Goal: Information Seeking & Learning: Learn about a topic

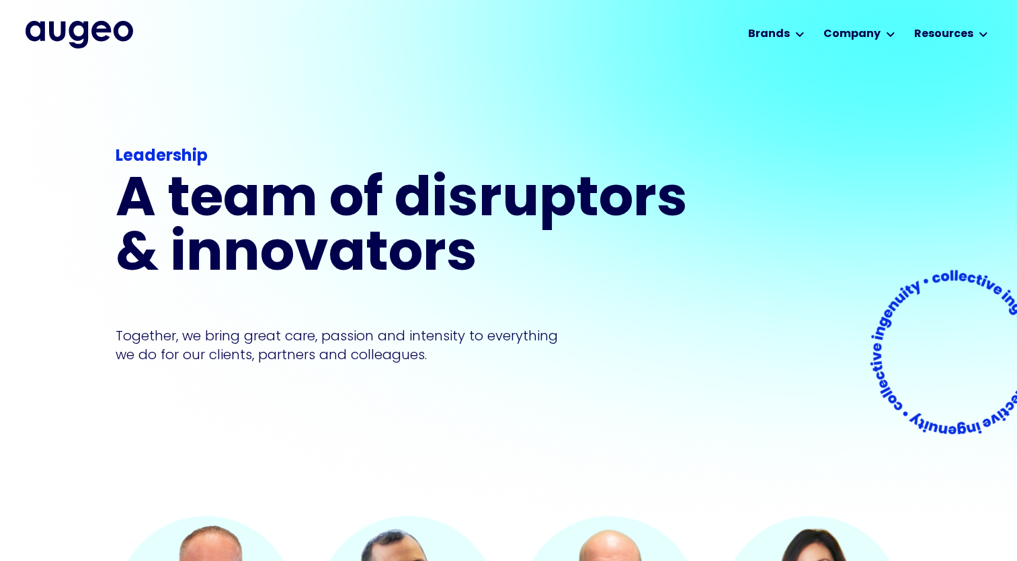
drag, startPoint x: 794, startPoint y: 98, endPoint x: 605, endPoint y: 64, distance: 192.1
click at [605, 64] on div "Workplace solutions Employee recognition & rewards Channel Loyalty Sales incent…" at bounding box center [509, 33] width 966 height 67
click at [658, 200] on h1 "A team of disruptors & innovators" at bounding box center [406, 228] width 581 height 109
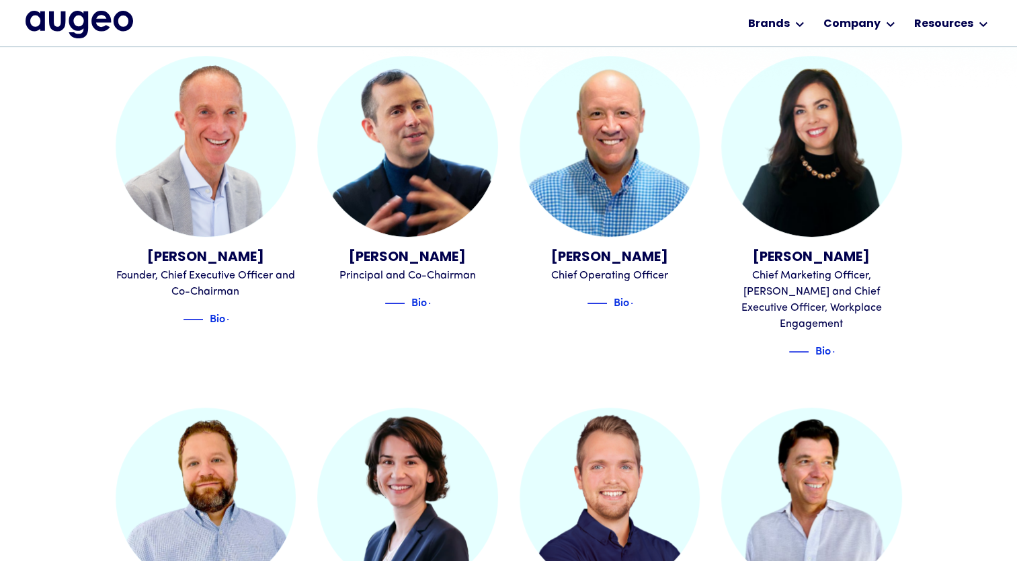
scroll to position [439, 0]
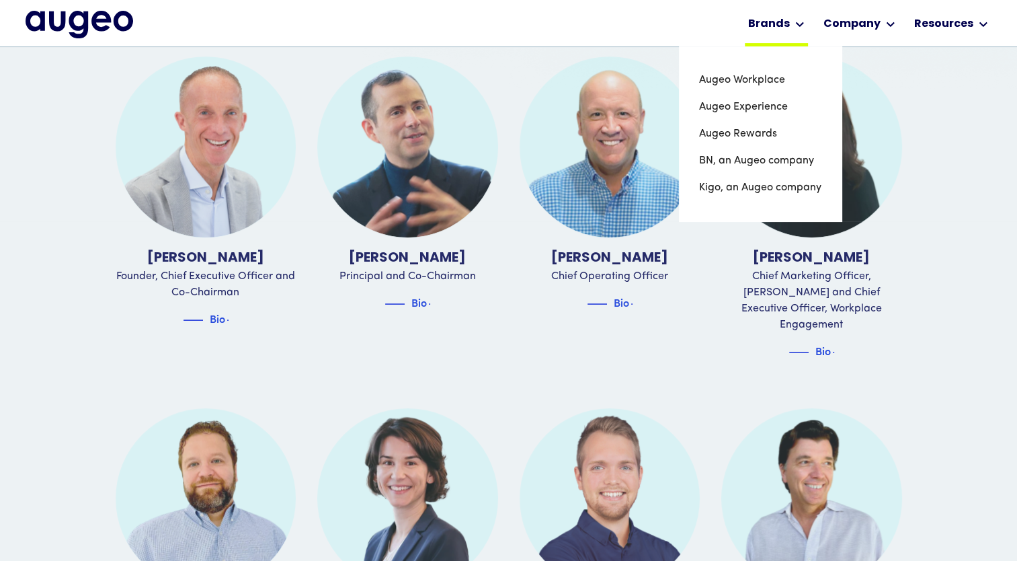
click at [778, 15] on div "Brands" at bounding box center [776, 23] width 63 height 46
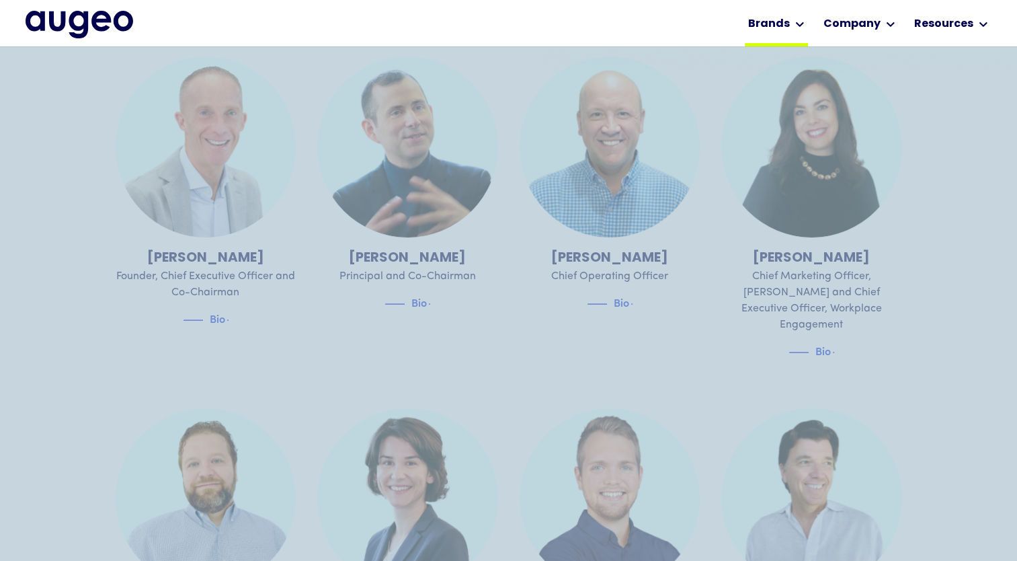
click at [804, 22] on icon at bounding box center [800, 24] width 9 height 5
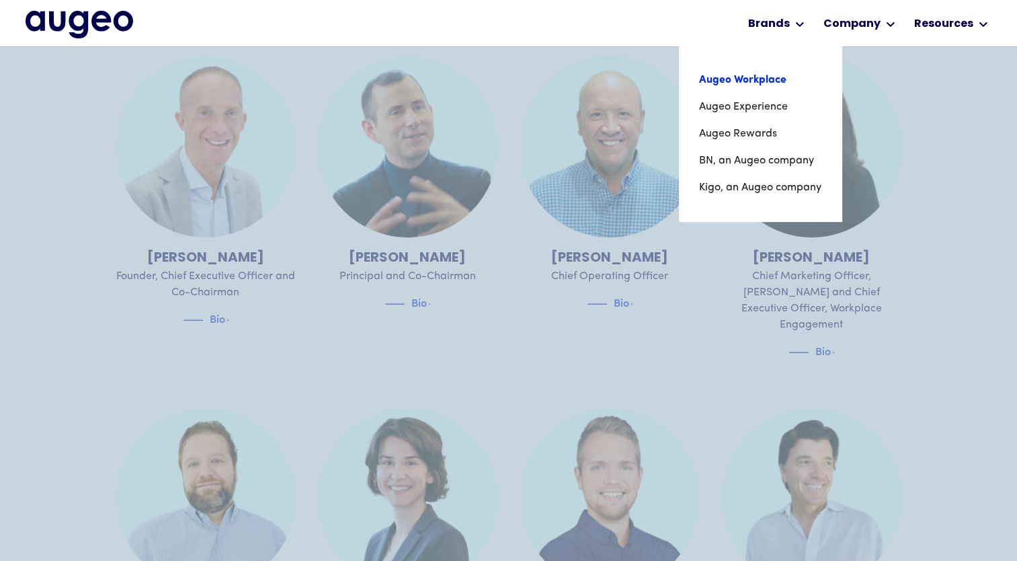
click at [769, 79] on link "Augeo Workplace" at bounding box center [760, 80] width 122 height 27
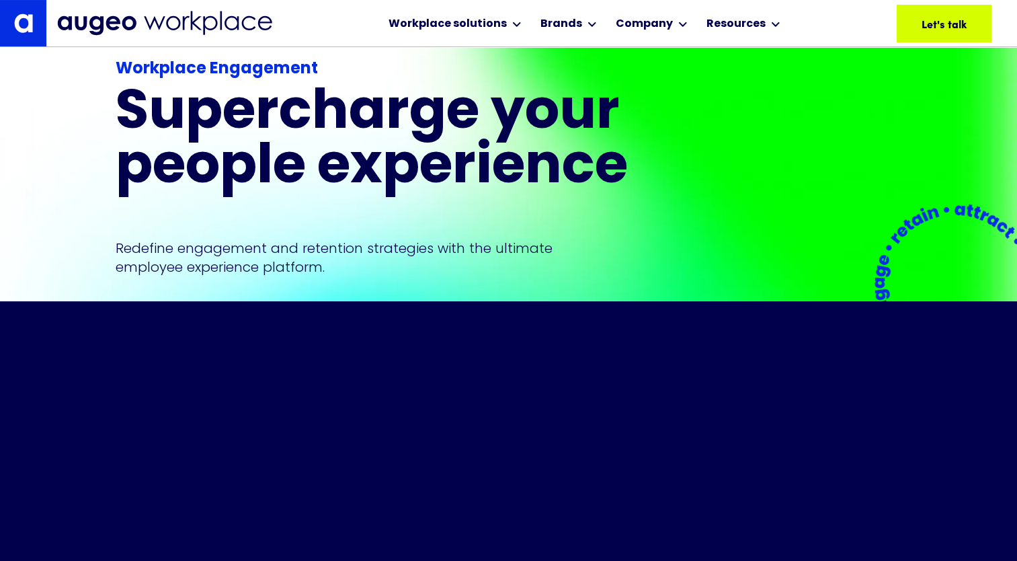
scroll to position [195, 0]
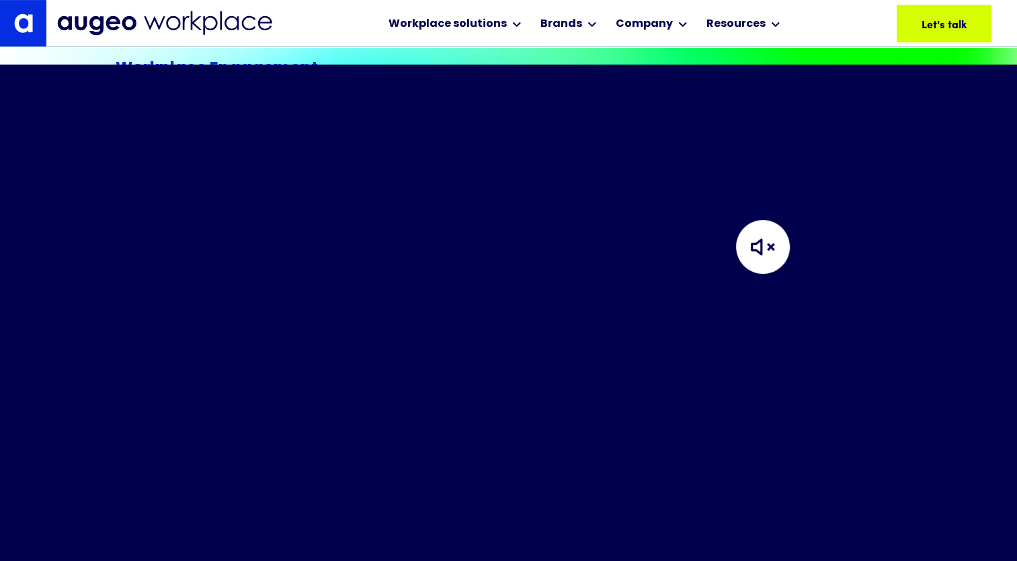
click at [767, 255] on img at bounding box center [763, 247] width 134 height 134
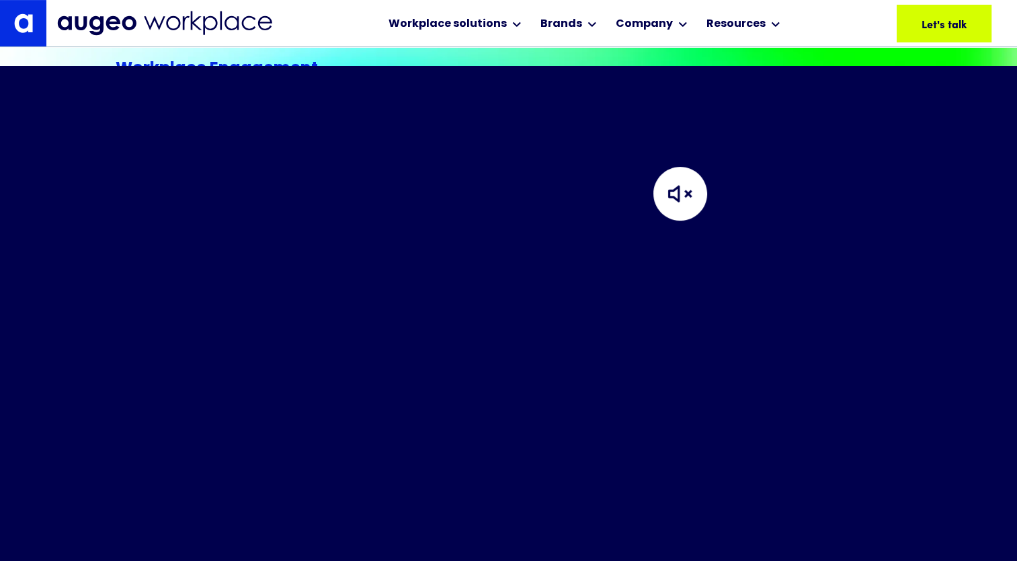
click at [615, 128] on header "Your browser does not support the video tag." at bounding box center [508, 323] width 1017 height 514
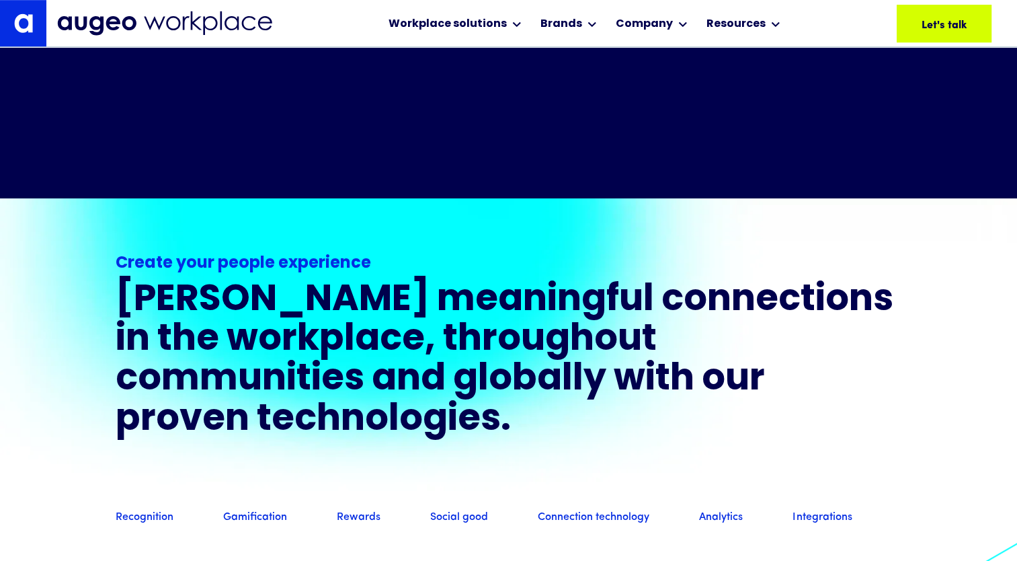
scroll to position [813, 0]
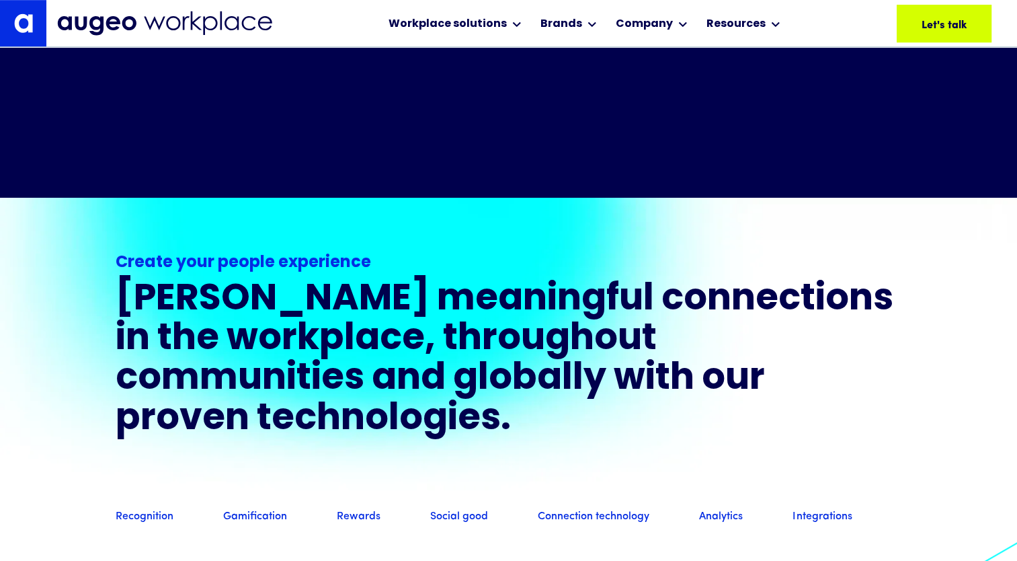
click at [658, 303] on div "Create your people experience Foster meaningful connections in the workplace, t…" at bounding box center [509, 345] width 787 height 297
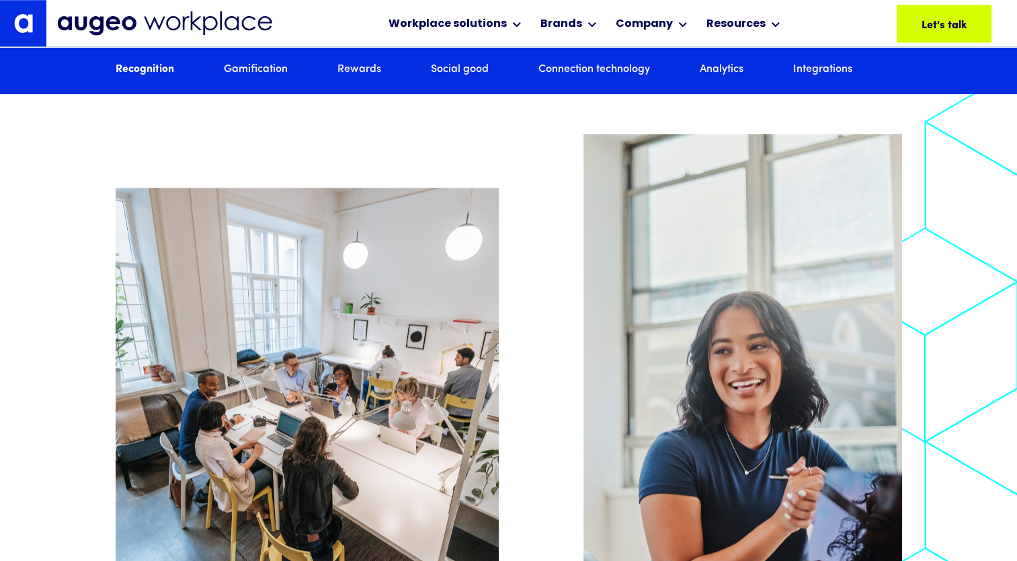
scroll to position [1288, 0]
click at [644, 531] on img at bounding box center [743, 423] width 319 height 580
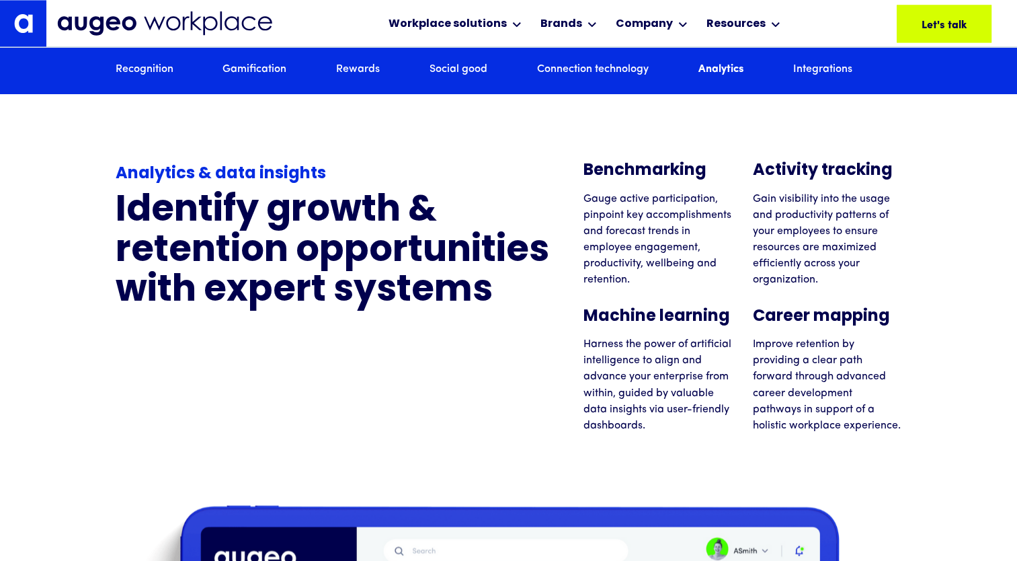
scroll to position [7245, 0]
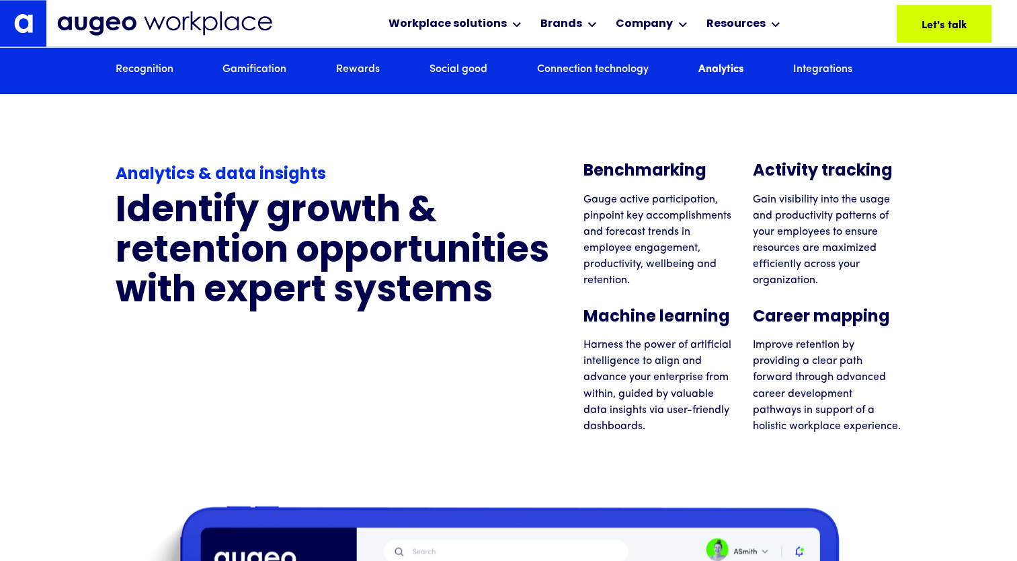
click at [589, 66] on link "Connection technology" at bounding box center [593, 70] width 112 height 15
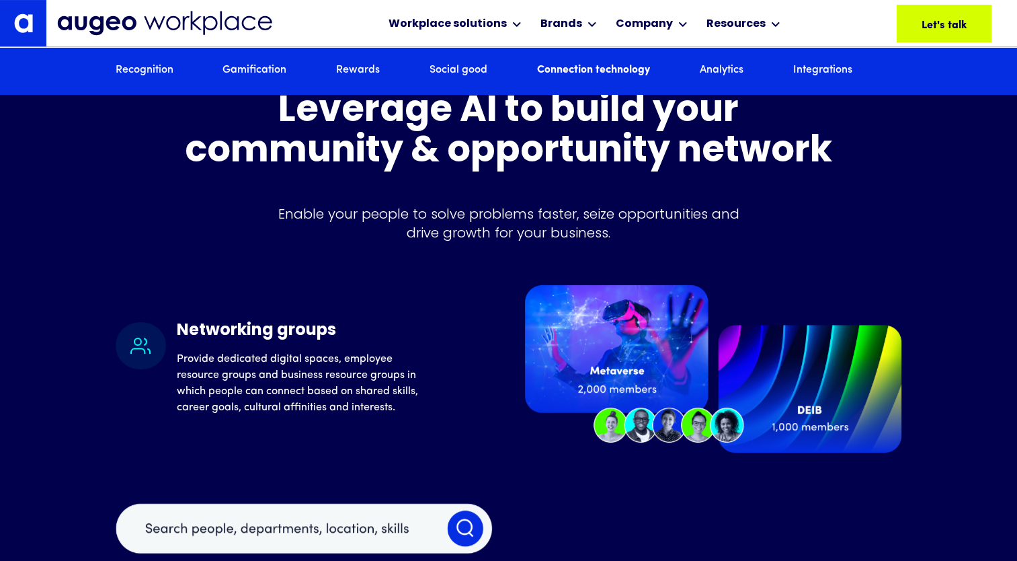
click at [722, 73] on link "Analytics" at bounding box center [722, 70] width 44 height 15
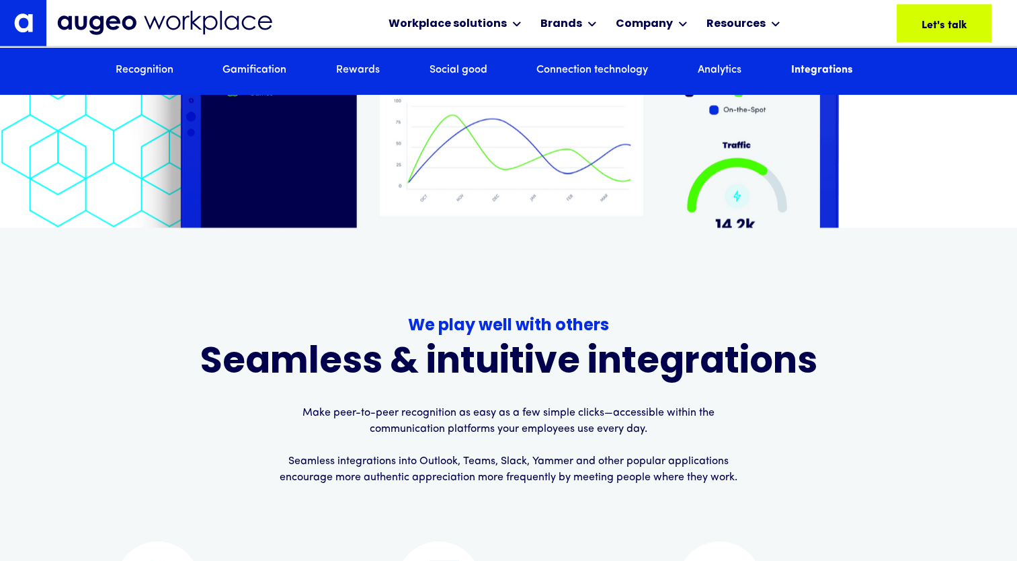
scroll to position [7903, 0]
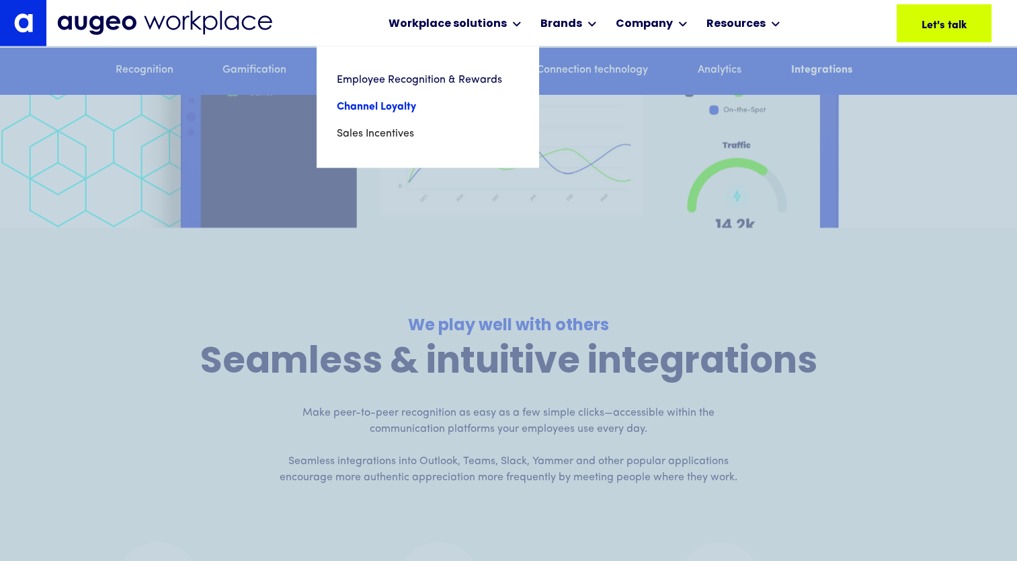
click at [412, 108] on link "Channel Loyalty" at bounding box center [428, 106] width 182 height 27
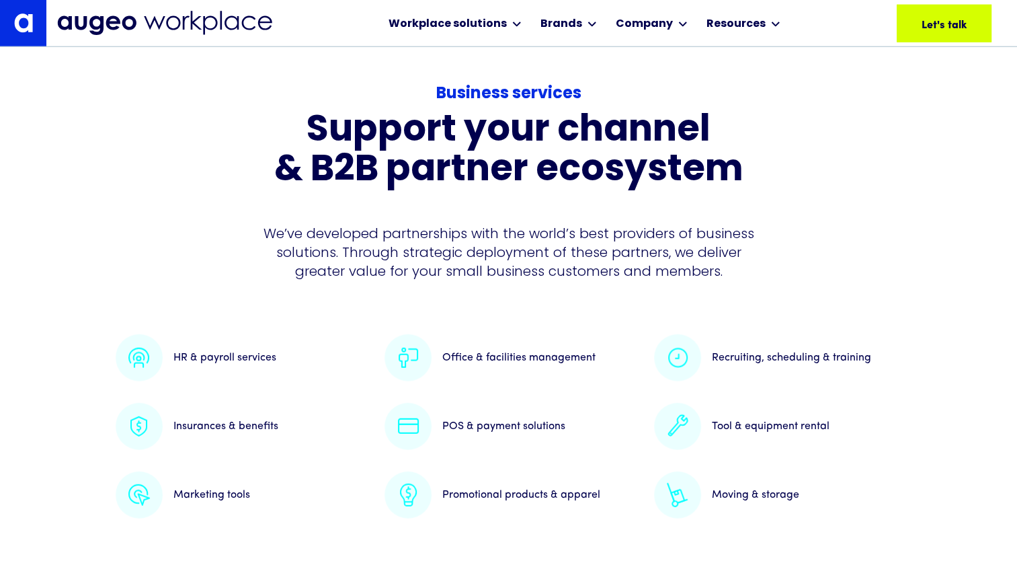
scroll to position [3457, 0]
click at [604, 311] on div "Business services Support your channel & B2B partner ecosystem We’ve developed …" at bounding box center [509, 428] width 787 height 692
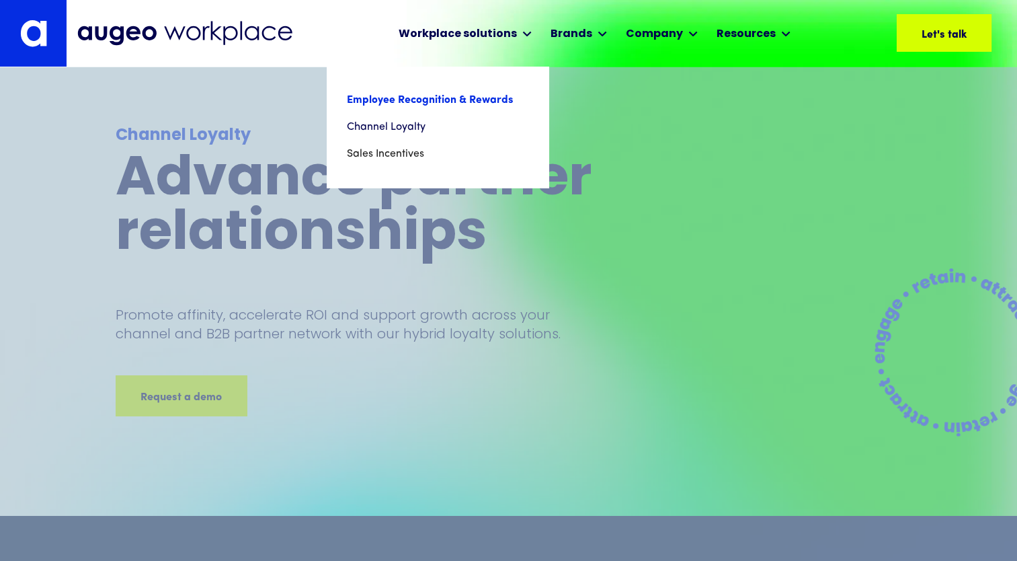
scroll to position [0, 0]
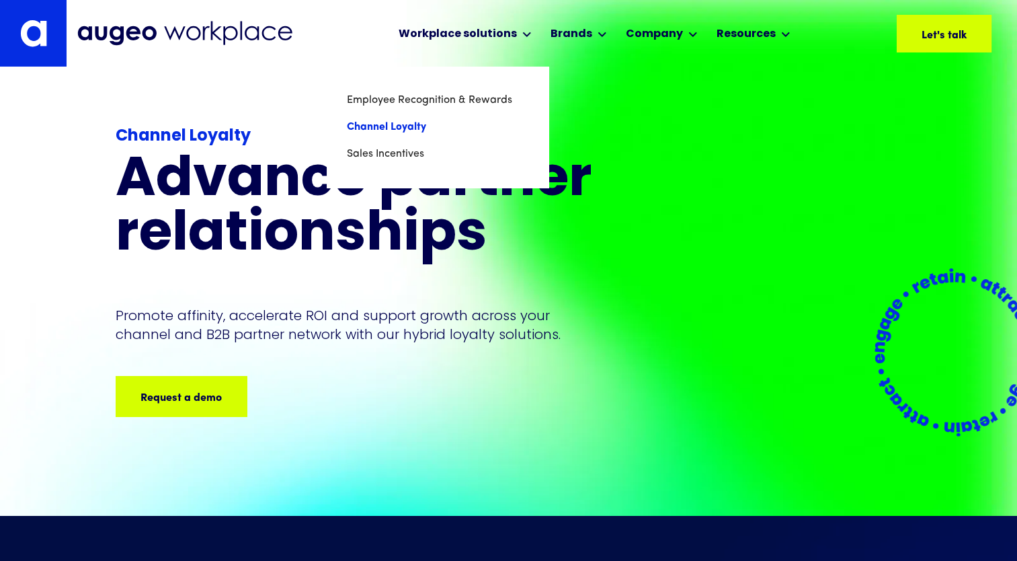
click at [404, 127] on link "Channel Loyalty" at bounding box center [438, 127] width 182 height 27
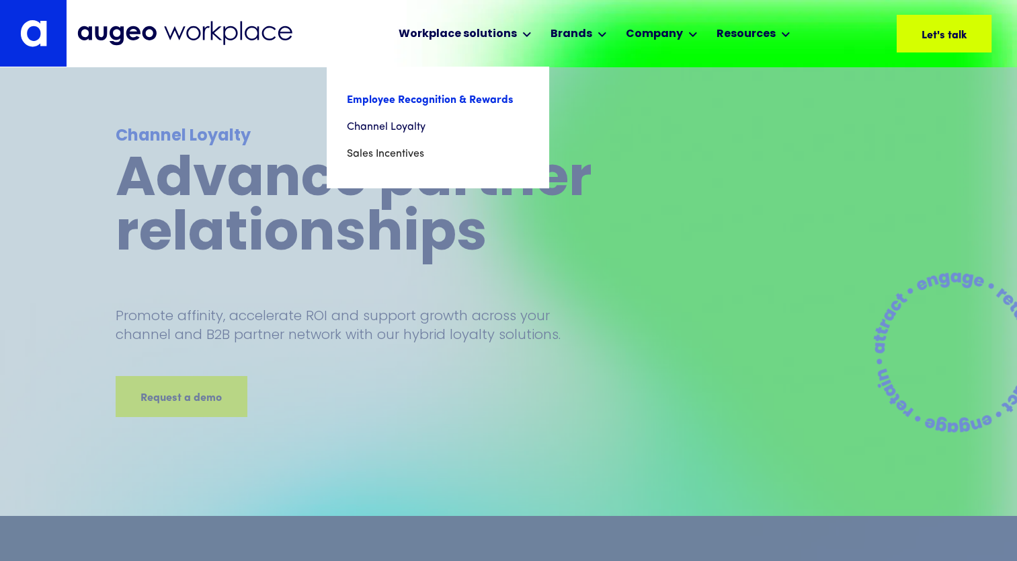
click at [448, 98] on link "Employee Recognition & Rewards" at bounding box center [438, 100] width 182 height 27
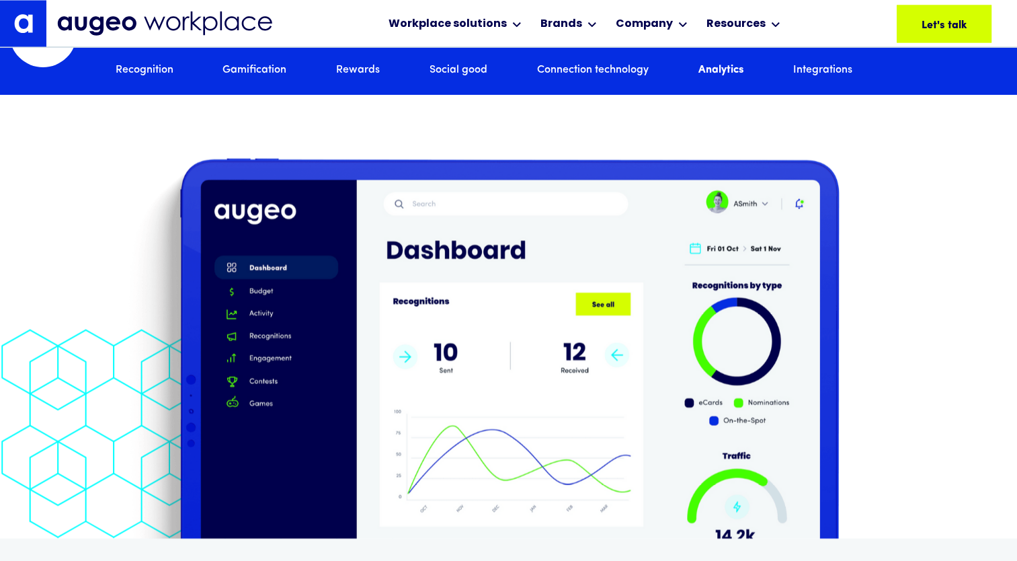
scroll to position [7592, 0]
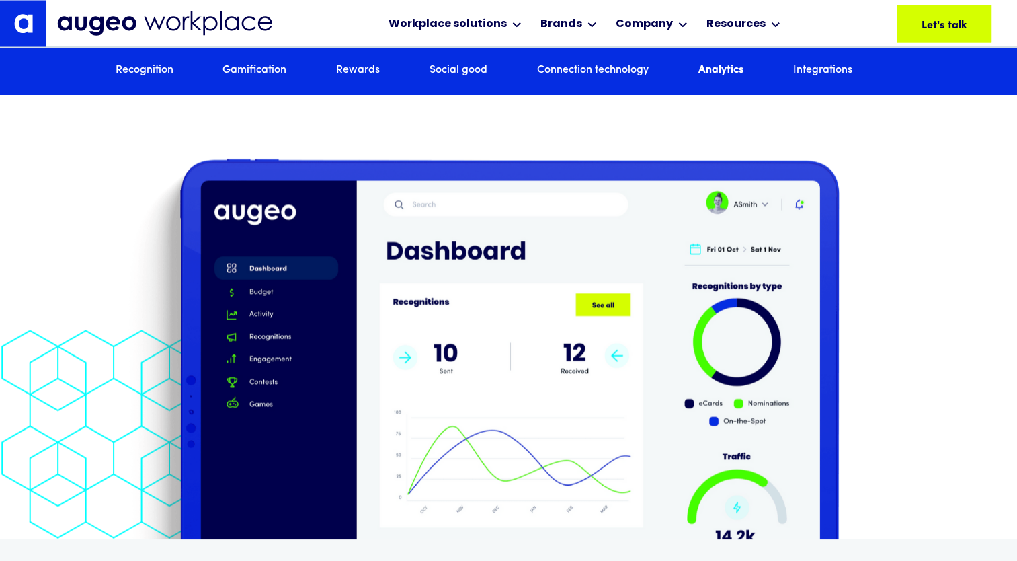
click at [487, 171] on img at bounding box center [509, 340] width 787 height 395
